Goal: Transaction & Acquisition: Purchase product/service

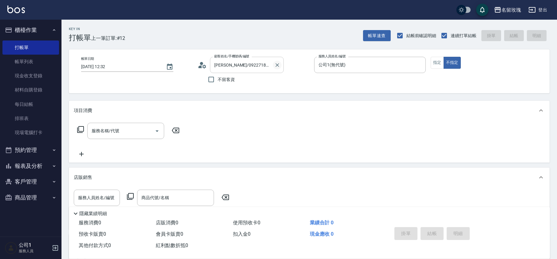
click at [279, 68] on icon "Clear" at bounding box center [277, 65] width 6 height 6
drag, startPoint x: 422, startPoint y: 65, endPoint x: 353, endPoint y: 67, distance: 68.5
click at [422, 65] on icon "Clear" at bounding box center [419, 65] width 6 height 6
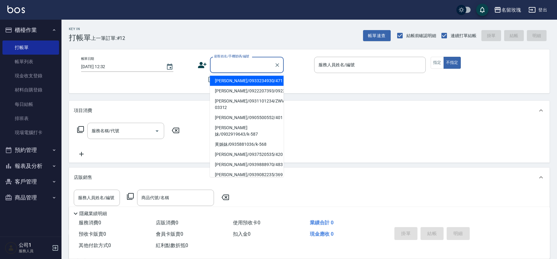
click at [221, 67] on input "顧客姓名/手機號碼/編號" at bounding box center [242, 65] width 59 height 11
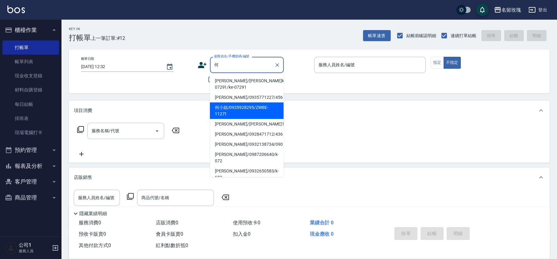
click at [234, 112] on li "何小姐/0935928295/ZWBE-11271" at bounding box center [247, 111] width 74 height 17
type input "何小姐/0935928295/ZWBE-11271"
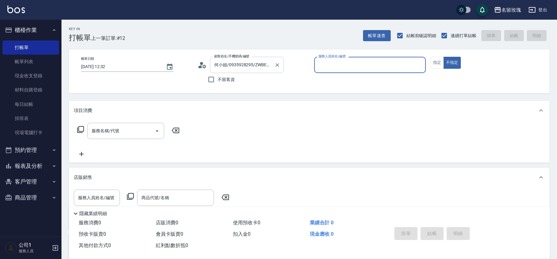
type input "VIVI-2"
click at [203, 65] on icon at bounding box center [202, 65] width 9 height 9
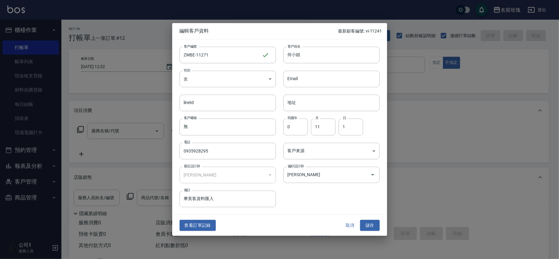
click at [353, 233] on div "查看訂單記錄 取消 儲存" at bounding box center [279, 225] width 215 height 21
click at [354, 231] on button "取消" at bounding box center [351, 225] width 20 height 11
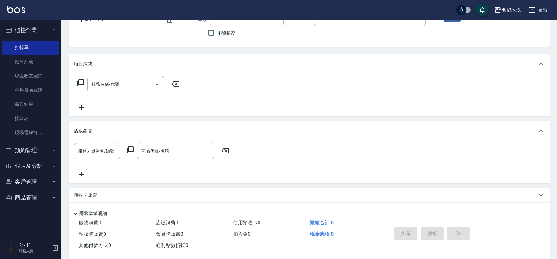
scroll to position [94, 0]
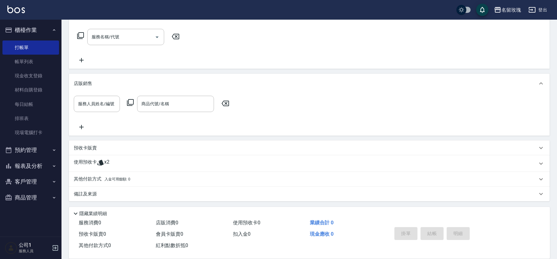
click at [127, 160] on div "使用預收卡 x2" at bounding box center [305, 163] width 463 height 9
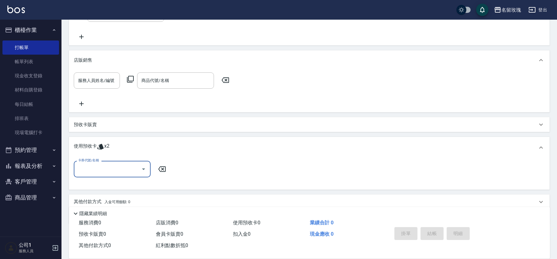
scroll to position [140, 0]
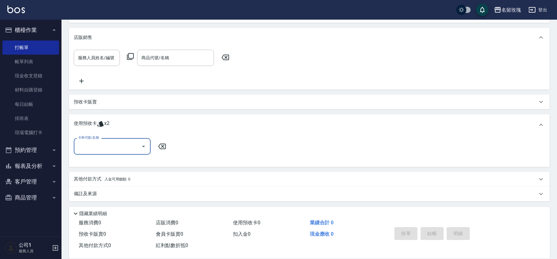
click at [125, 145] on input "卡券代號/名稱" at bounding box center [107, 146] width 62 height 11
click at [126, 163] on div "精油洗髮卡 剩餘1張 DG12" at bounding box center [112, 162] width 77 height 10
type input "精油洗髮卡 DG12"
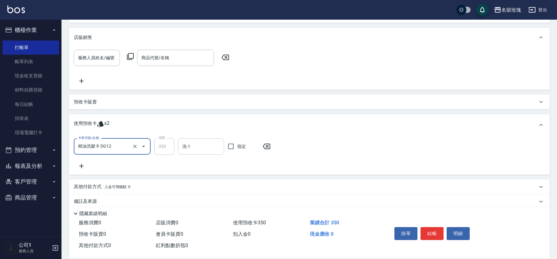
click at [192, 146] on input "洗-1" at bounding box center [201, 146] width 41 height 11
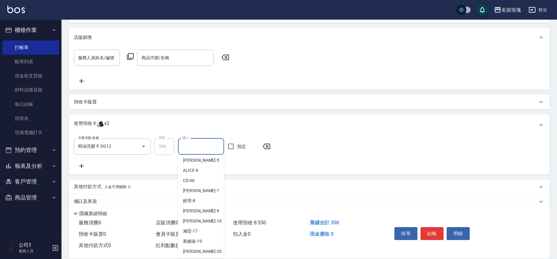
scroll to position [114, 0]
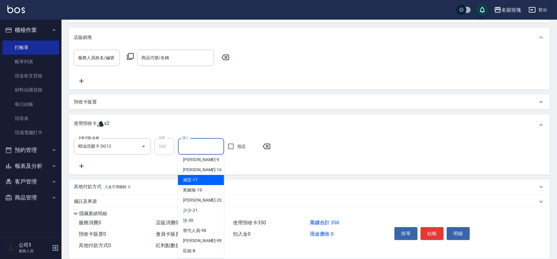
click at [198, 181] on div "湘芸 -17" at bounding box center [201, 180] width 46 height 10
type input "湘芸-17"
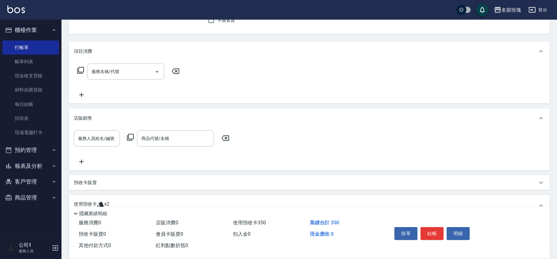
scroll to position [17, 0]
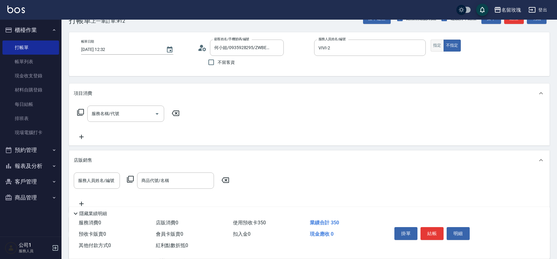
click at [435, 44] on button "指定" at bounding box center [436, 46] width 13 height 12
click at [431, 237] on button "結帳" at bounding box center [431, 233] width 23 height 13
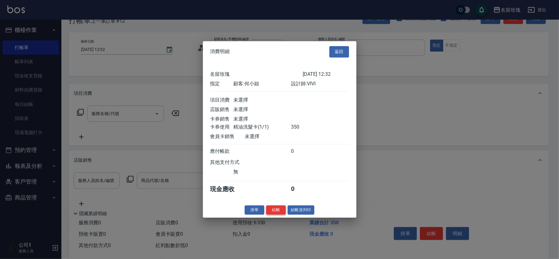
click at [277, 210] on button "結帳" at bounding box center [276, 211] width 20 height 10
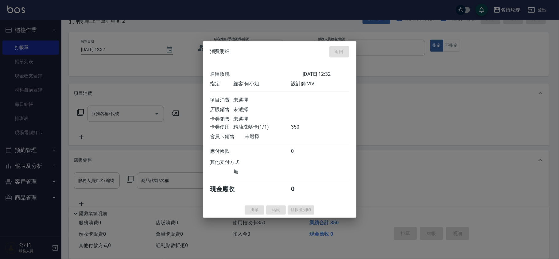
type input "[DATE] 13:27"
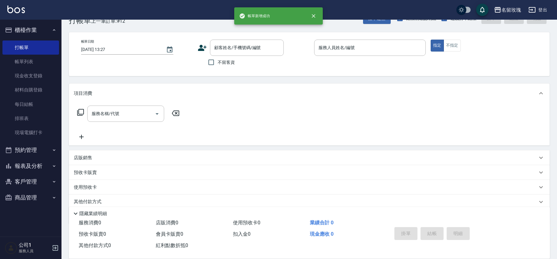
scroll to position [0, 0]
